Goal: Task Accomplishment & Management: Manage account settings

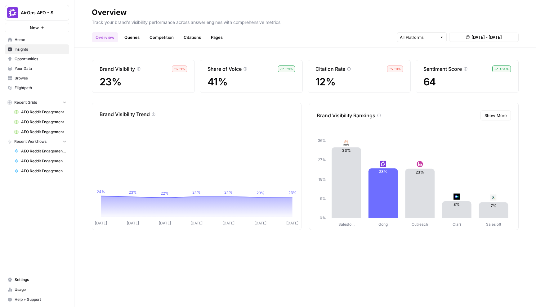
click at [32, 61] on span "Opportunities" at bounding box center [41, 59] width 52 height 6
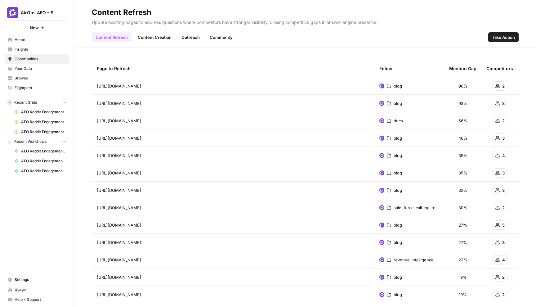
click at [213, 36] on link "Community" at bounding box center [221, 37] width 30 height 10
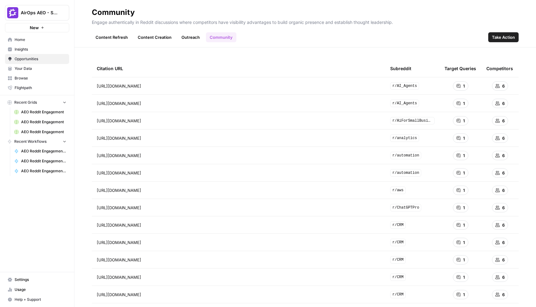
click at [36, 50] on span "Insights" at bounding box center [41, 50] width 52 height 6
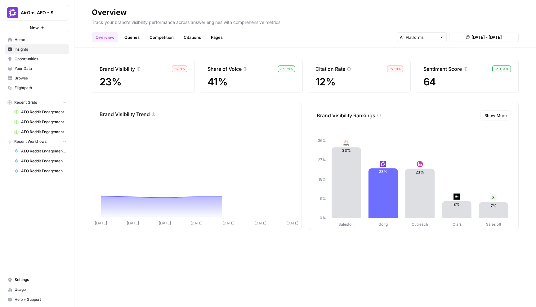
click at [131, 37] on link "Queries" at bounding box center [132, 37] width 23 height 10
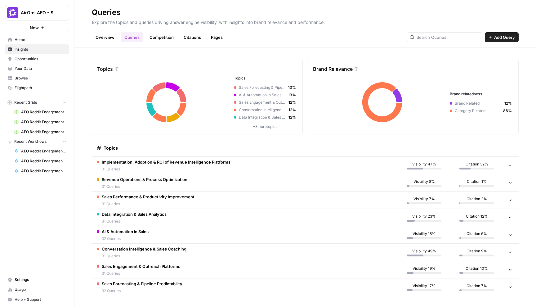
scroll to position [1, 0]
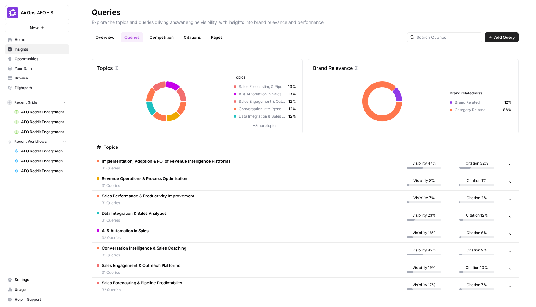
click at [251, 165] on td "Implementation, Adoption & ROI of Revenue Intelligence Platforms 31 Queries" at bounding box center [245, 164] width 306 height 17
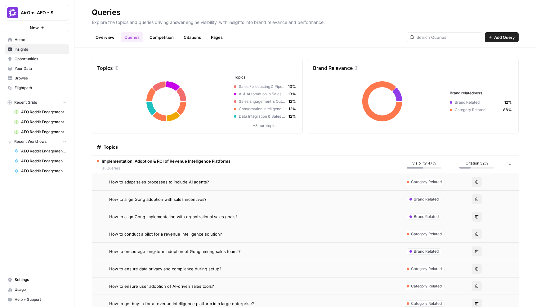
click at [223, 182] on div "How to adapt sales processes to include AI agents?" at bounding box center [250, 182] width 283 height 6
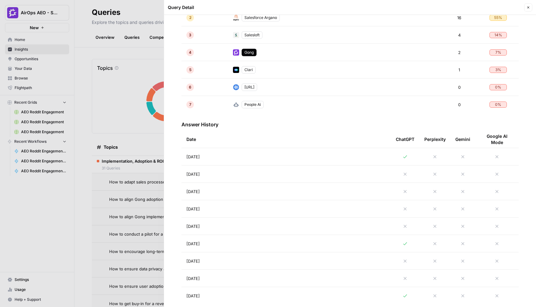
scroll to position [211, 0]
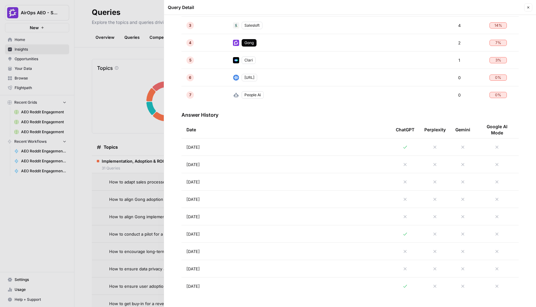
click at [286, 231] on td "Aug 14, 2025" at bounding box center [285, 233] width 209 height 17
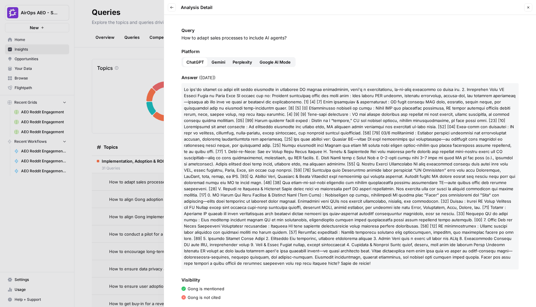
click at [171, 6] on icon "button" at bounding box center [172, 8] width 4 height 4
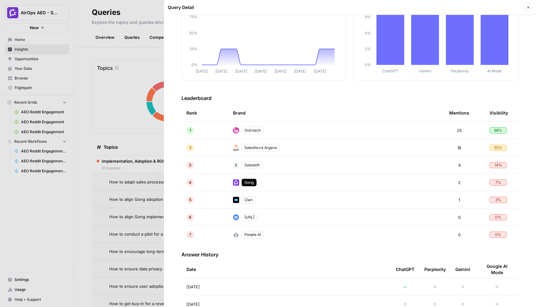
scroll to position [73, 0]
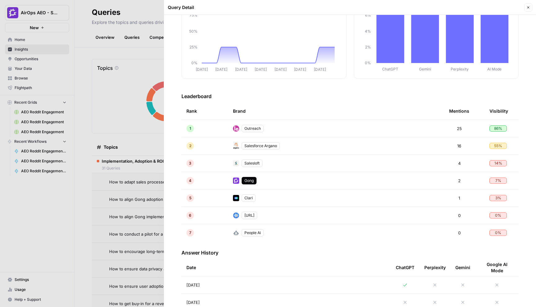
click at [139, 176] on div at bounding box center [268, 153] width 536 height 307
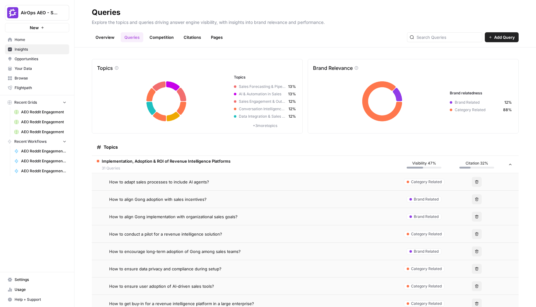
click at [287, 159] on td "Implementation, Adoption & ROI of Revenue Intelligence Platforms 31 Queries" at bounding box center [245, 164] width 306 height 17
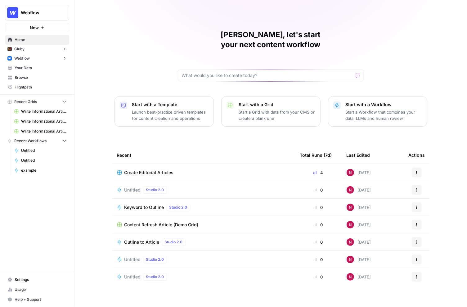
click at [34, 69] on span "Your Data" at bounding box center [41, 68] width 52 height 6
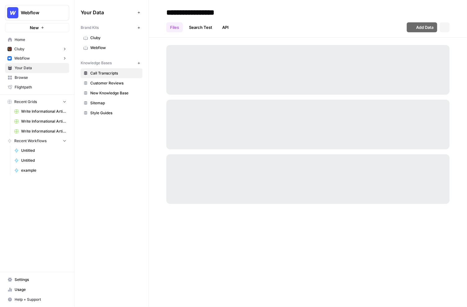
click at [32, 78] on span "Browse" at bounding box center [41, 78] width 52 height 6
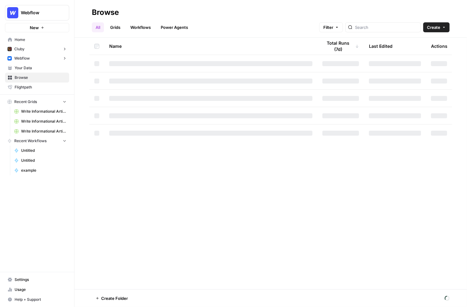
click at [406, 28] on icon "button" at bounding box center [444, 27] width 4 height 4
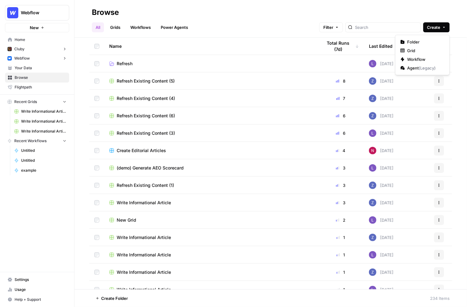
click at [266, 26] on div "All Grids Workflows Power Agents Filter Create" at bounding box center [270, 24] width 357 height 15
click at [45, 14] on span "Webflow" at bounding box center [40, 13] width 38 height 6
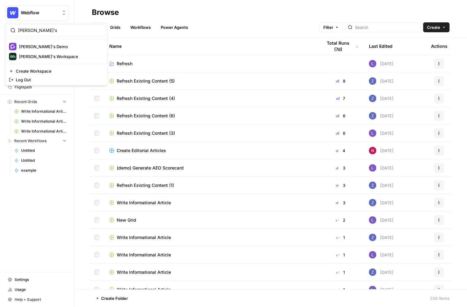
type input "nick's"
click at [53, 55] on span "[PERSON_NAME]'s Workspace" at bounding box center [60, 56] width 82 height 6
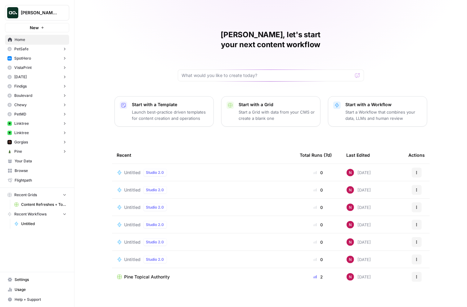
click at [30, 171] on span "Browse" at bounding box center [41, 171] width 52 height 6
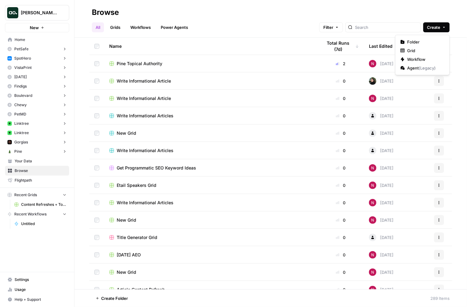
click at [435, 27] on span "Create" at bounding box center [433, 27] width 13 height 6
click at [420, 44] on span "Folder" at bounding box center [424, 42] width 35 height 6
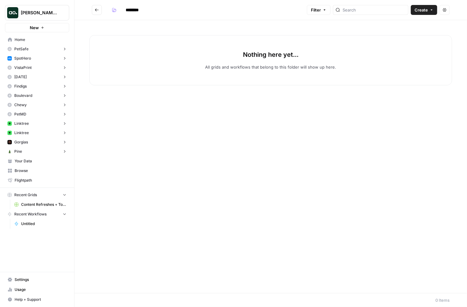
click at [133, 10] on input "********" at bounding box center [140, 10] width 35 height 10
type input "***"
click at [95, 8] on icon "Go back" at bounding box center [97, 10] width 4 height 4
